Goal: Task Accomplishment & Management: Manage account settings

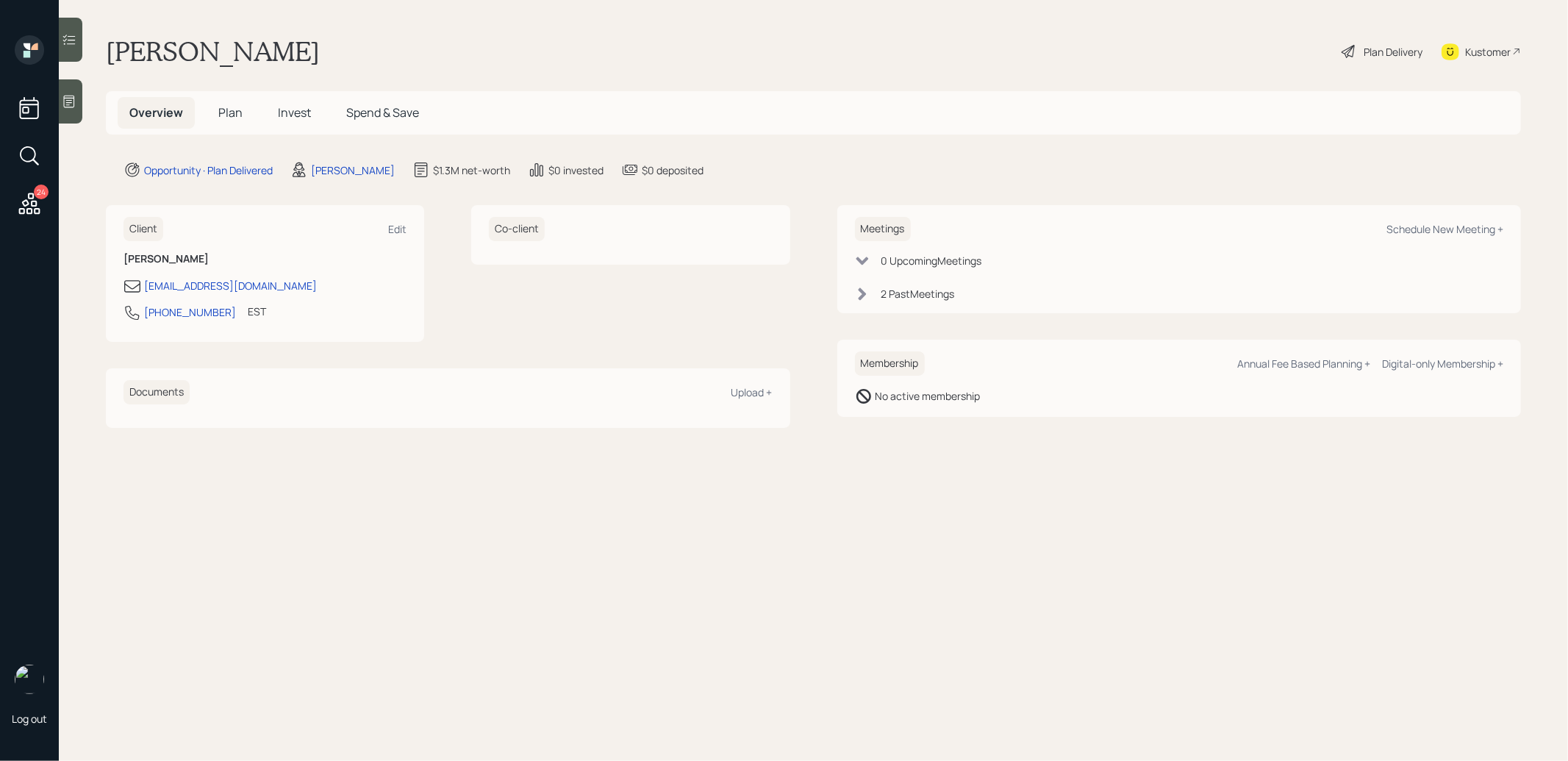
click at [296, 114] on span "Invest" at bounding box center [294, 113] width 33 height 16
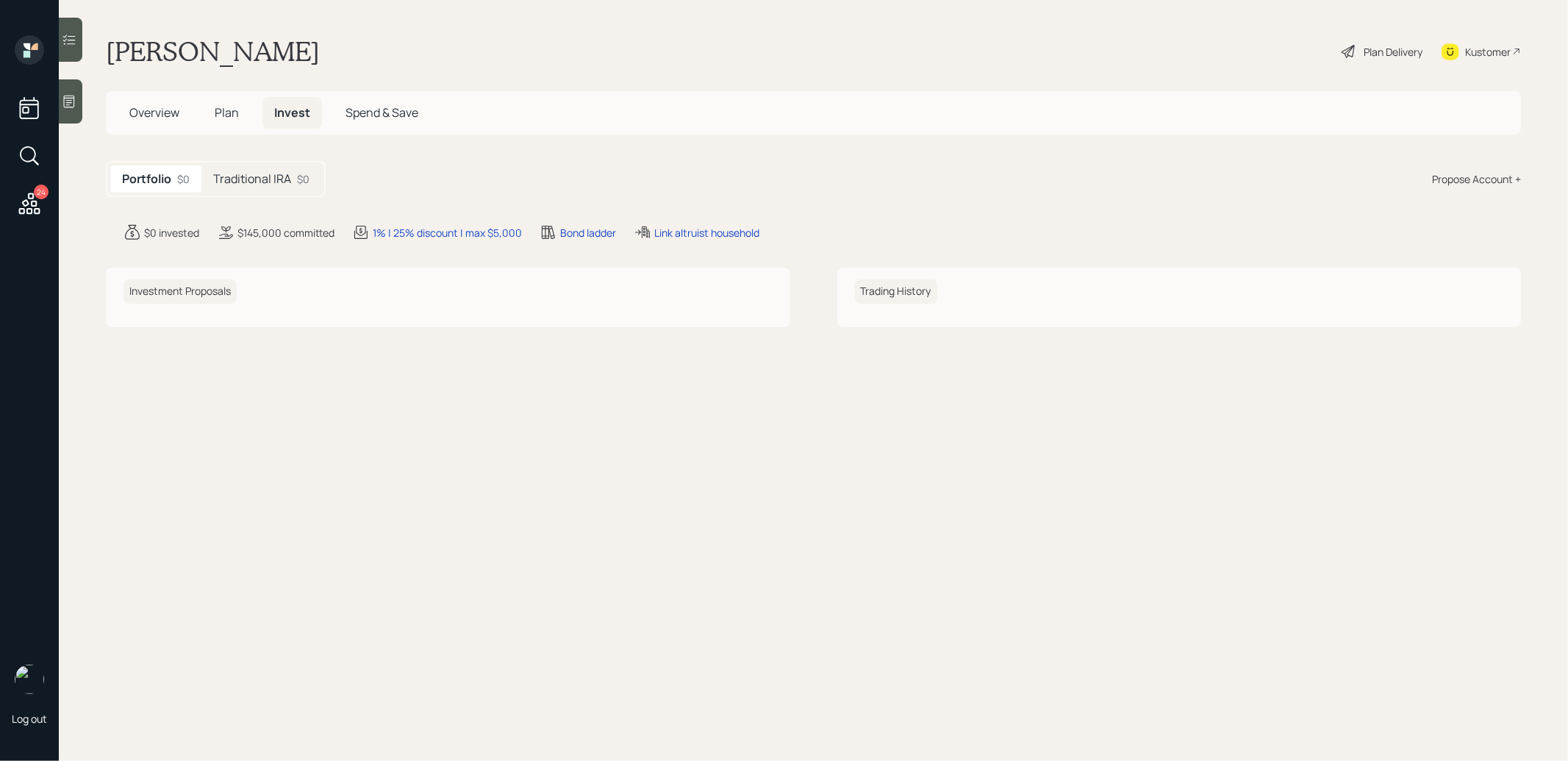
click at [275, 186] on h5 "Traditional IRA" at bounding box center [252, 179] width 78 height 14
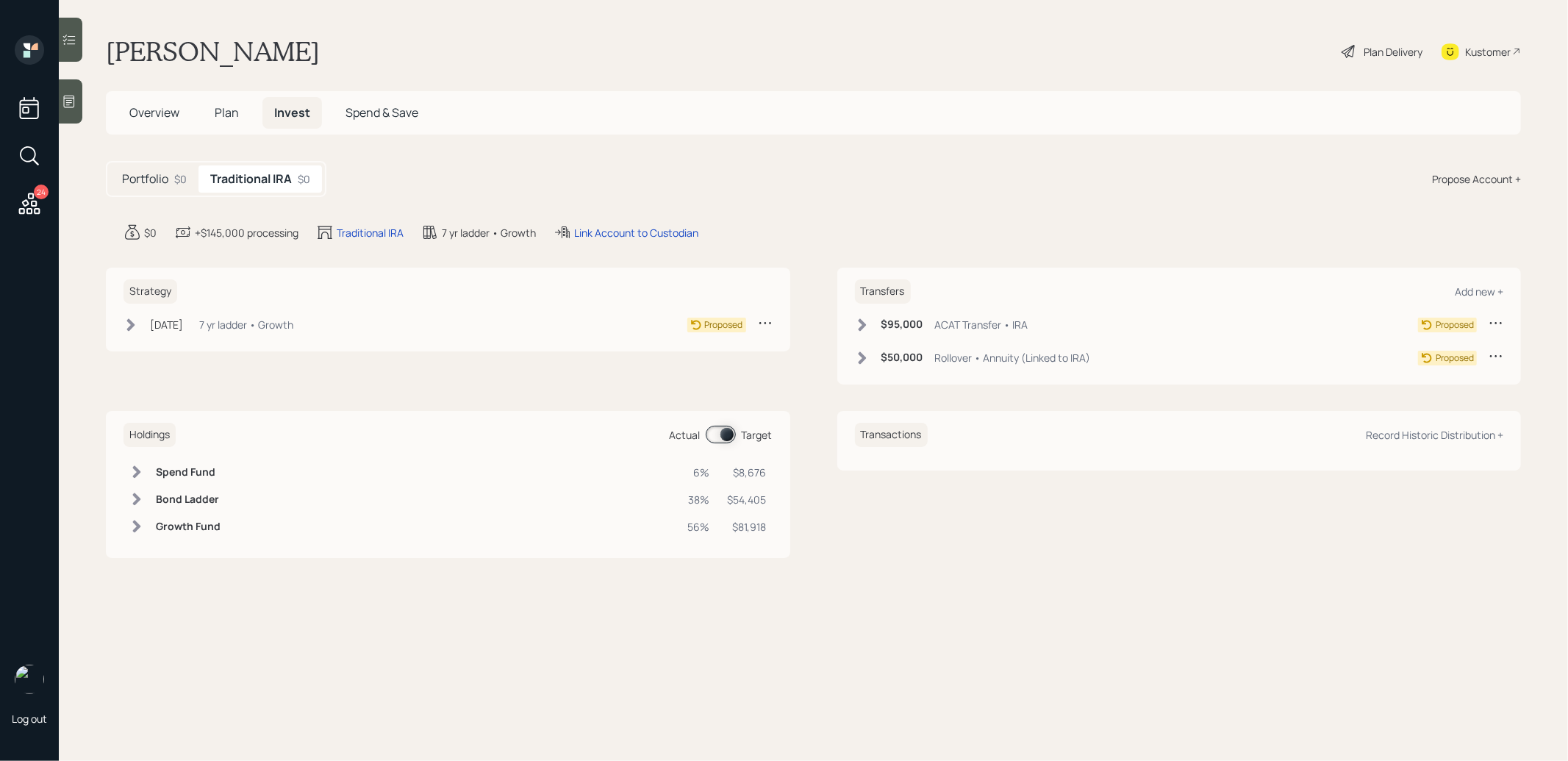
click at [130, 320] on icon at bounding box center [131, 325] width 8 height 12
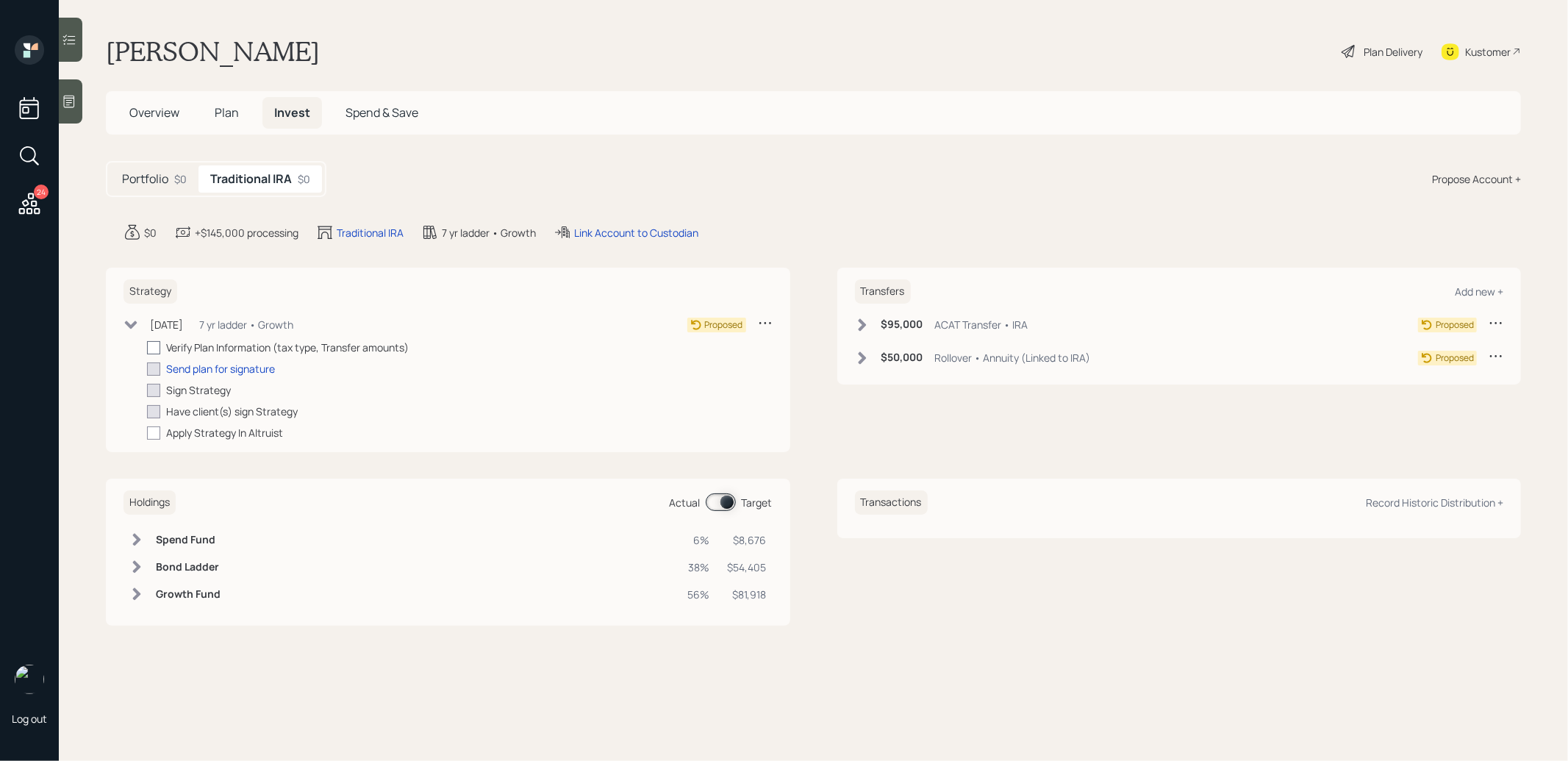
click at [154, 345] on div at bounding box center [153, 347] width 13 height 13
click at [147, 347] on input "checkbox" at bounding box center [146, 347] width 1 height 1
checkbox input "true"
click at [868, 325] on icon at bounding box center [862, 325] width 15 height 15
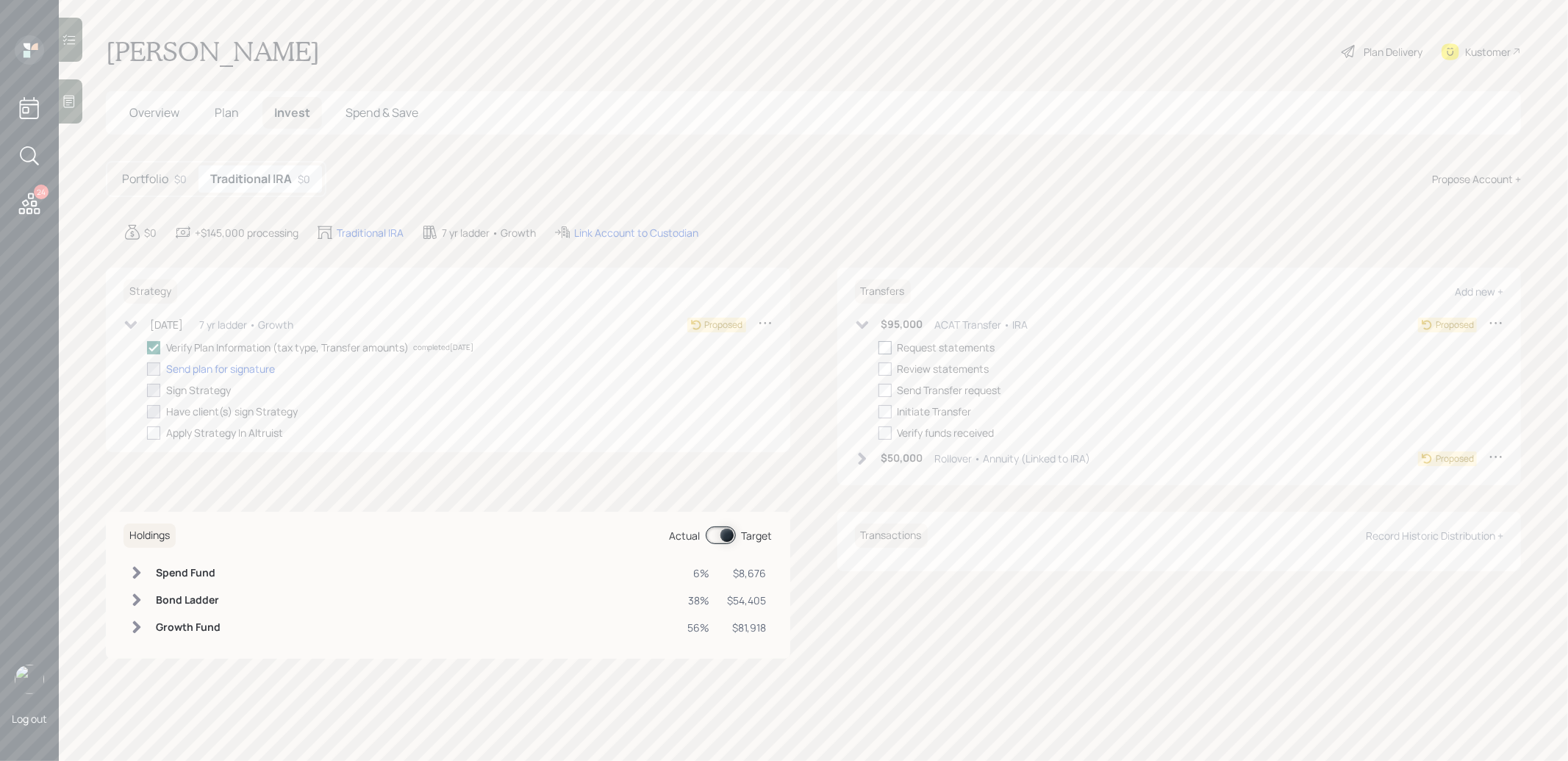
click at [884, 344] on div at bounding box center [884, 347] width 13 height 13
click at [878, 347] on input "checkbox" at bounding box center [878, 347] width 1 height 1
checkbox input "true"
click at [864, 458] on icon at bounding box center [862, 459] width 8 height 12
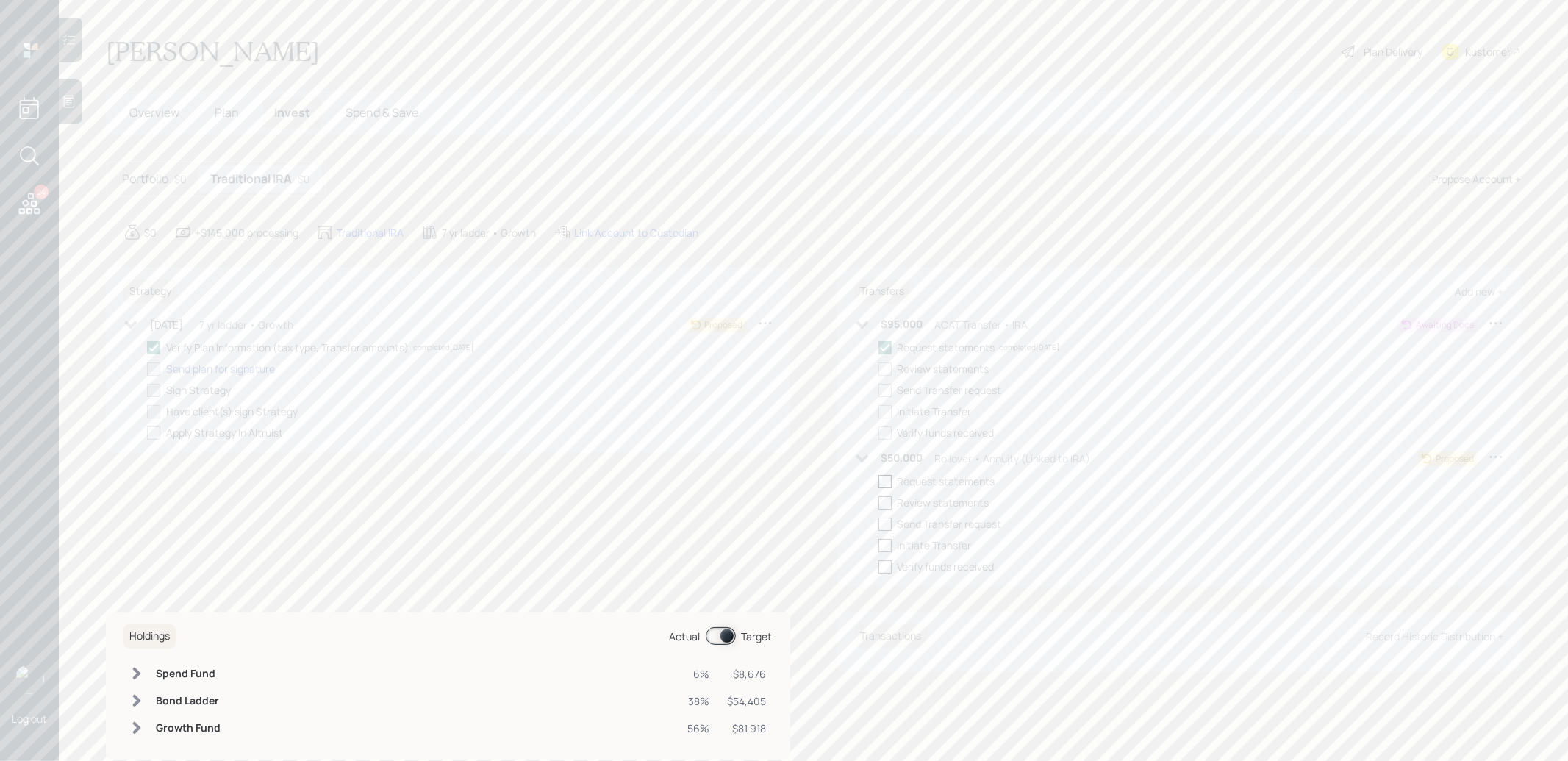
click at [884, 484] on div at bounding box center [884, 481] width 13 height 13
click at [878, 482] on input "checkbox" at bounding box center [878, 481] width 1 height 1
checkbox input "true"
